Goal: Information Seeking & Learning: Learn about a topic

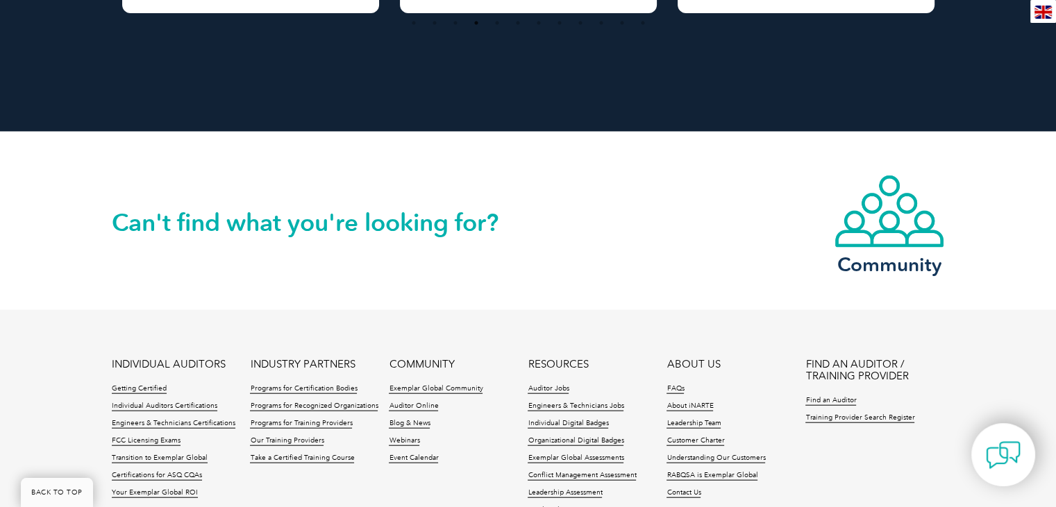
scroll to position [3294, 0]
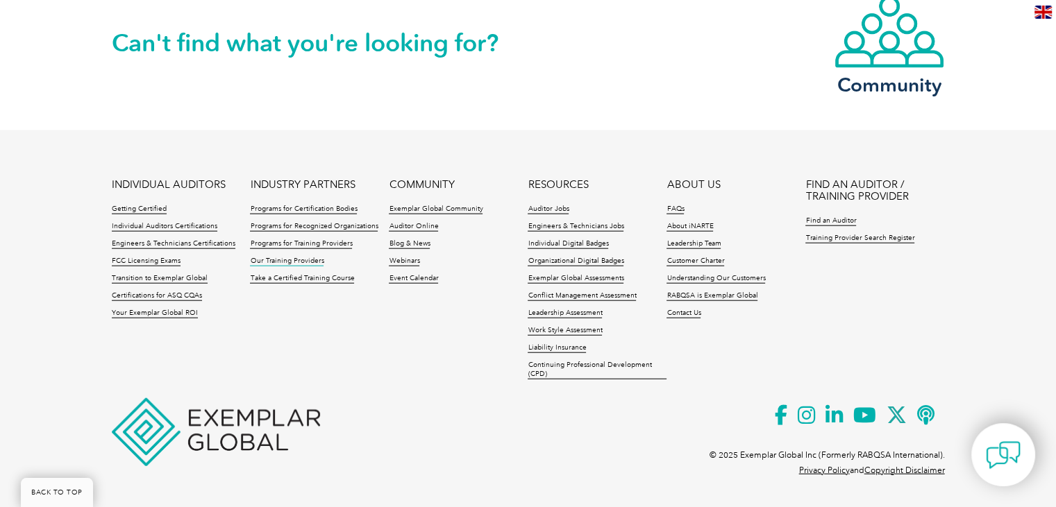
click at [289, 259] on link "Our Training Providers" at bounding box center [287, 262] width 74 height 10
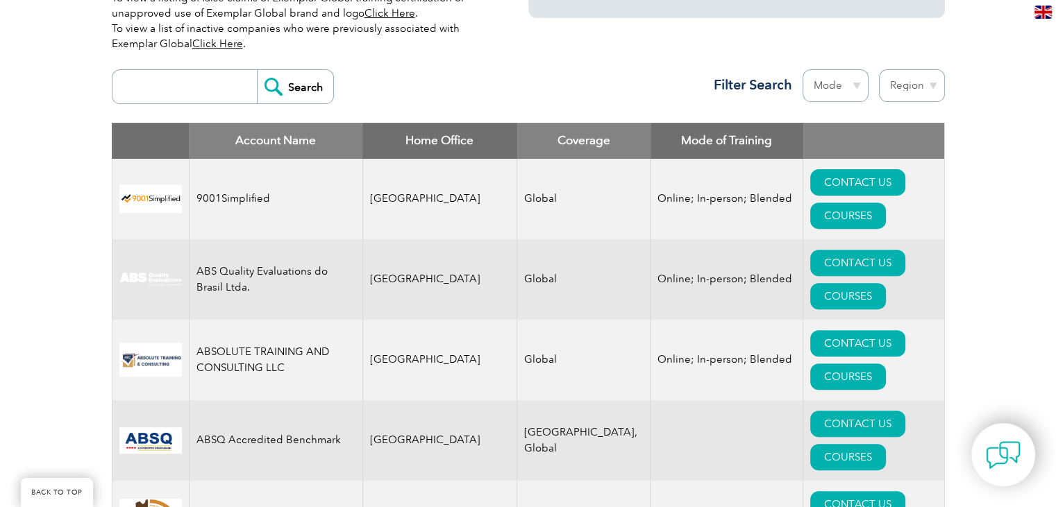
scroll to position [486, 0]
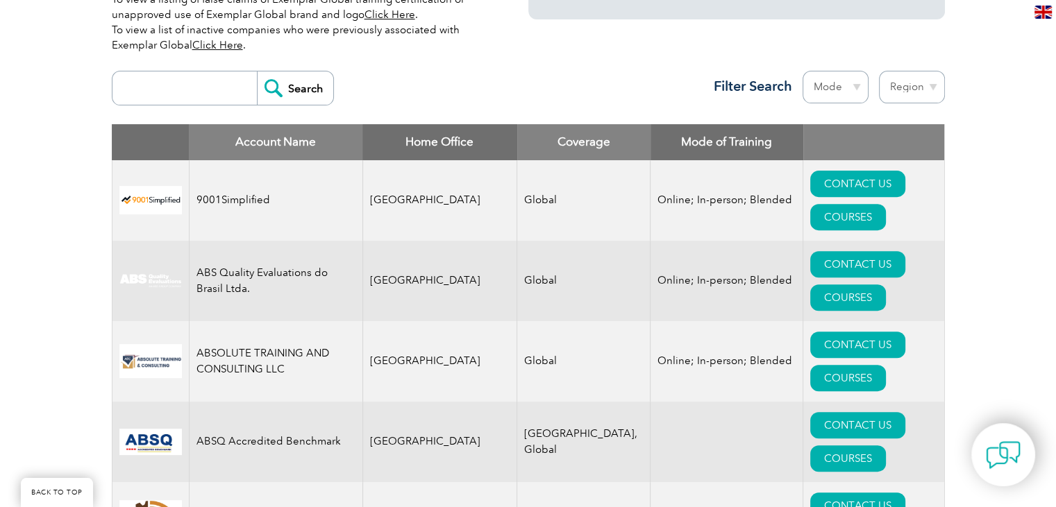
click at [192, 104] on input "search" at bounding box center [187, 87] width 137 height 33
type input "more"
click at [257, 71] on input "Search" at bounding box center [295, 87] width 76 height 33
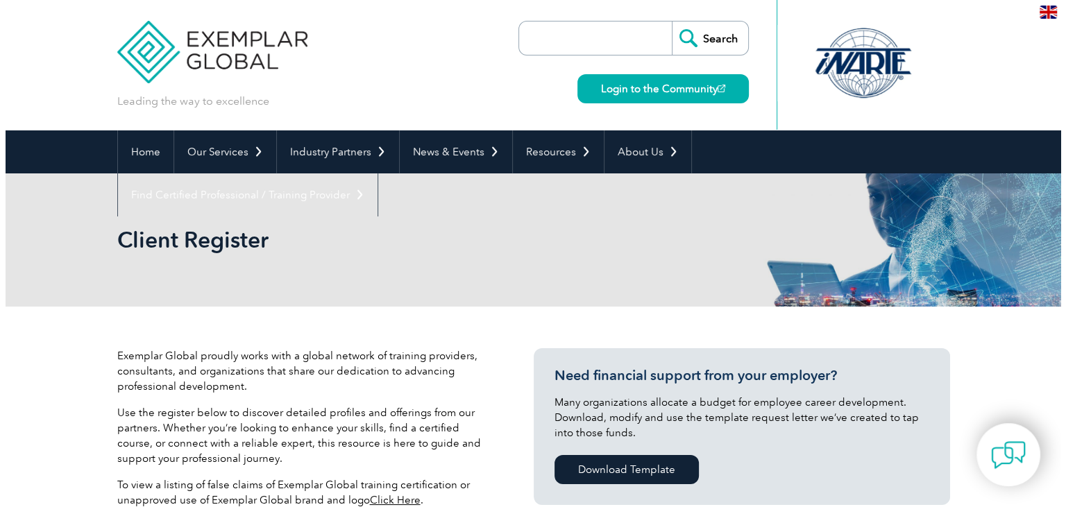
scroll to position [347, 0]
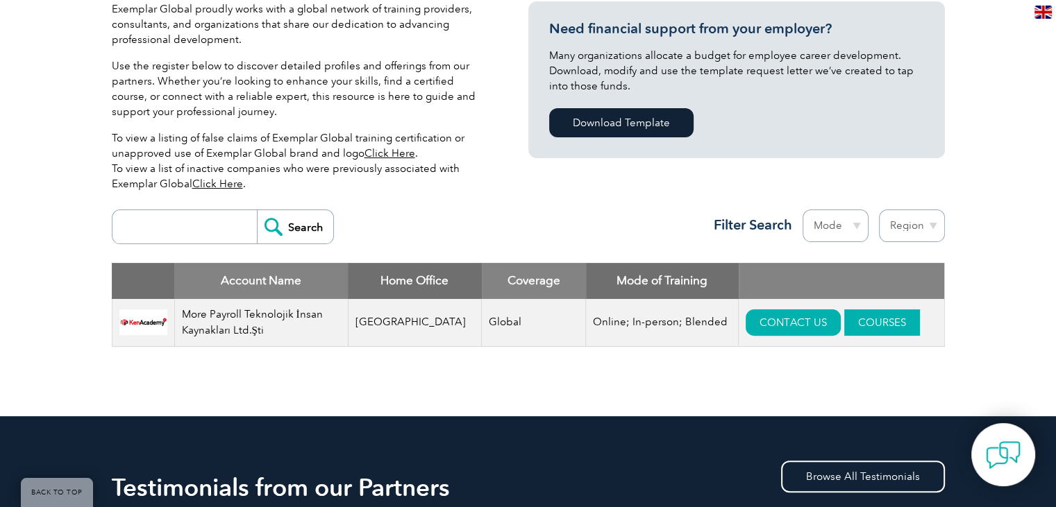
click at [852, 323] on link "COURSES" at bounding box center [882, 323] width 76 height 26
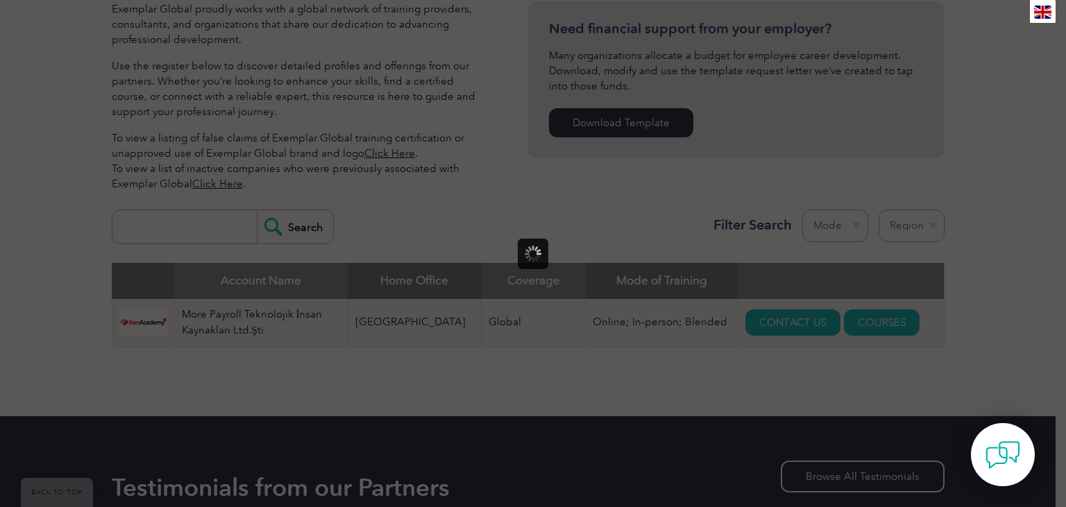
scroll to position [0, 0]
